Goal: Find specific page/section: Find specific page/section

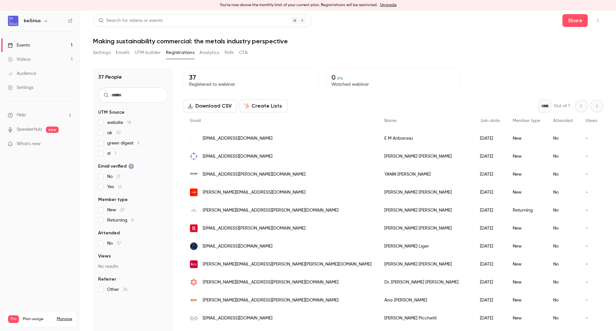
click at [28, 46] on div "Events" at bounding box center [19, 45] width 22 height 6
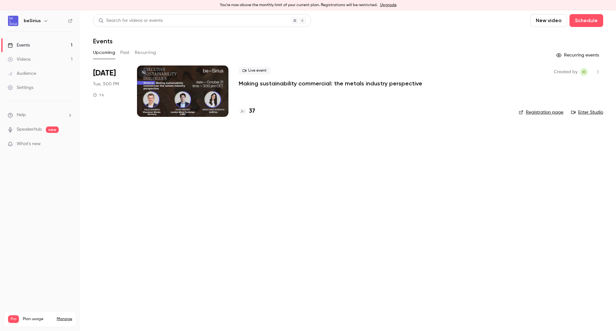
click at [252, 113] on h4 "37" at bounding box center [252, 111] width 6 height 9
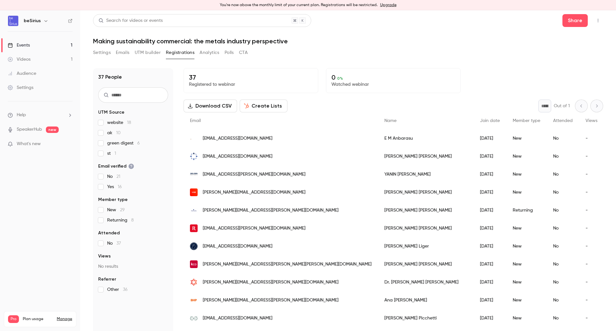
click at [103, 47] on button "Settings" at bounding box center [102, 52] width 18 height 10
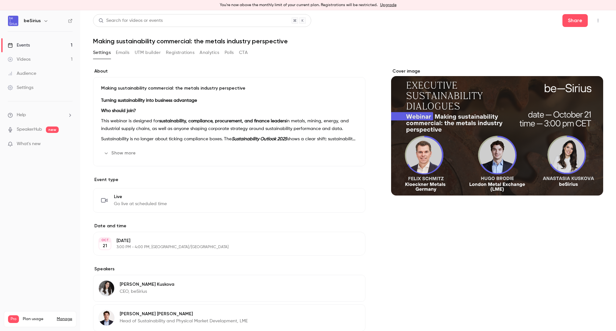
click at [124, 53] on button "Emails" at bounding box center [122, 52] width 13 height 10
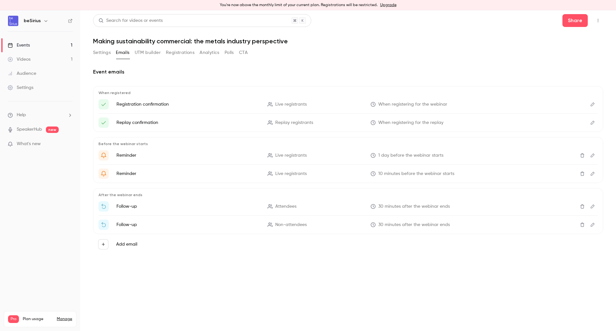
click at [99, 52] on button "Settings" at bounding box center [102, 52] width 18 height 10
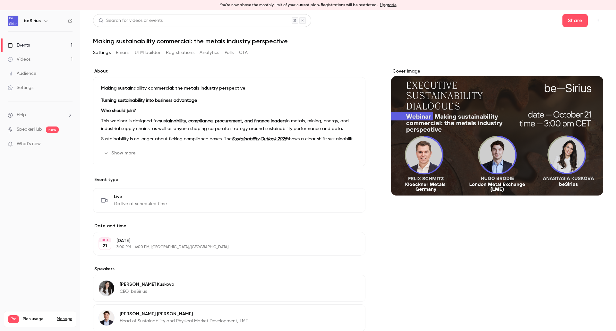
click at [28, 41] on link "Events 1" at bounding box center [40, 45] width 80 height 14
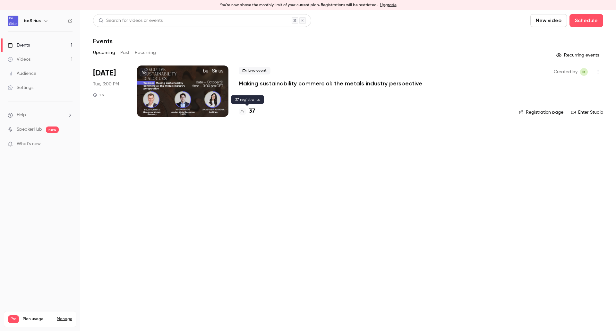
click at [253, 110] on h4 "37" at bounding box center [252, 111] width 6 height 9
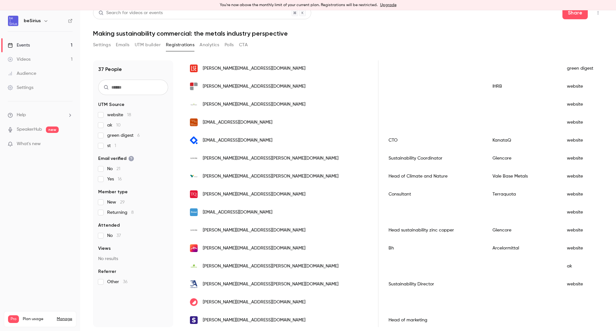
scroll to position [464, 0]
